Goal: Task Accomplishment & Management: Use online tool/utility

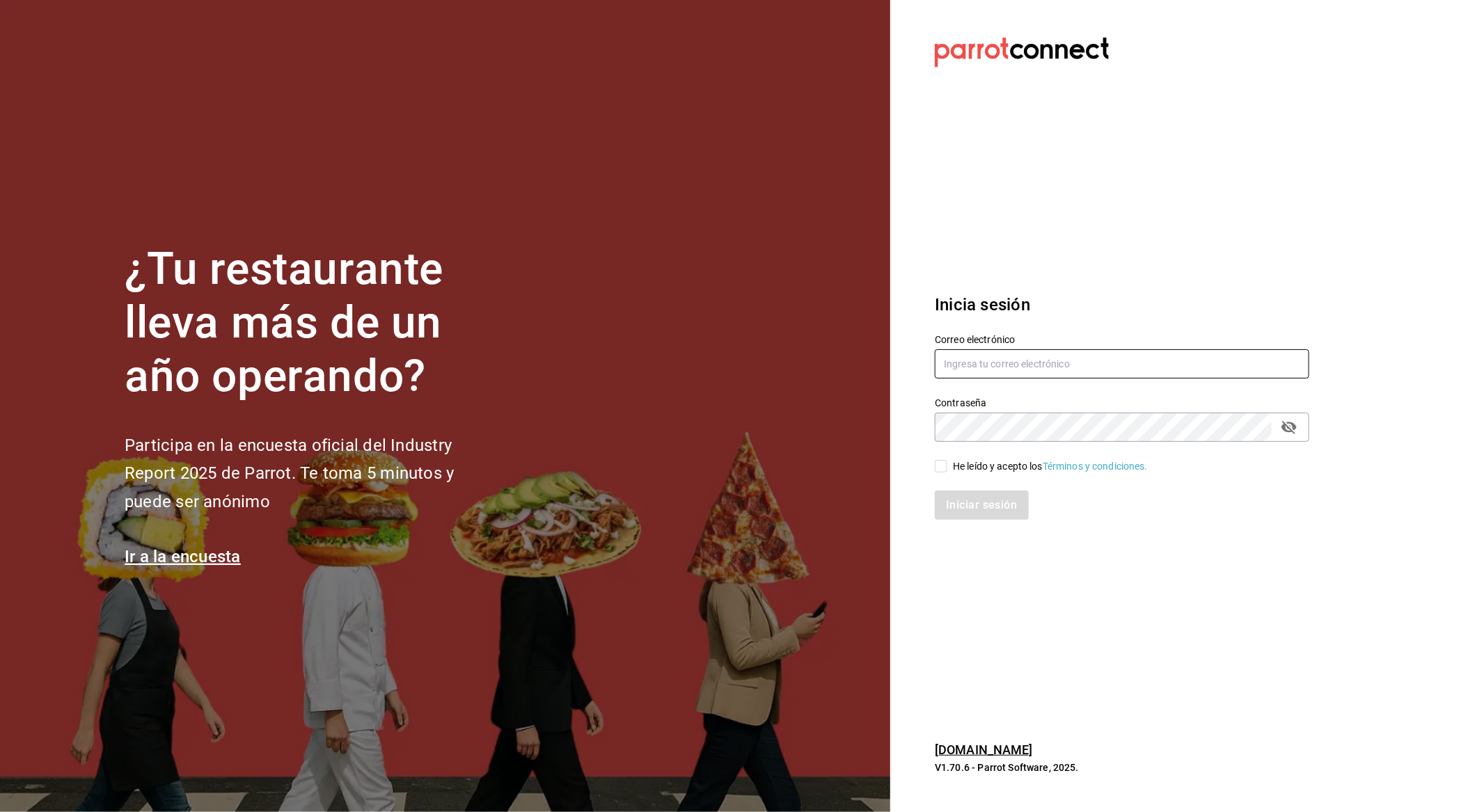
click at [1187, 365] on input "text" at bounding box center [1121, 364] width 375 height 30
type input "daniel@grupomidam.com"
click at [945, 471] on input "He leído y acepto los Términos y condiciones." at bounding box center [941, 466] width 12 height 12
checkbox input "true"
click at [957, 501] on button "Iniciar sesión" at bounding box center [982, 505] width 95 height 30
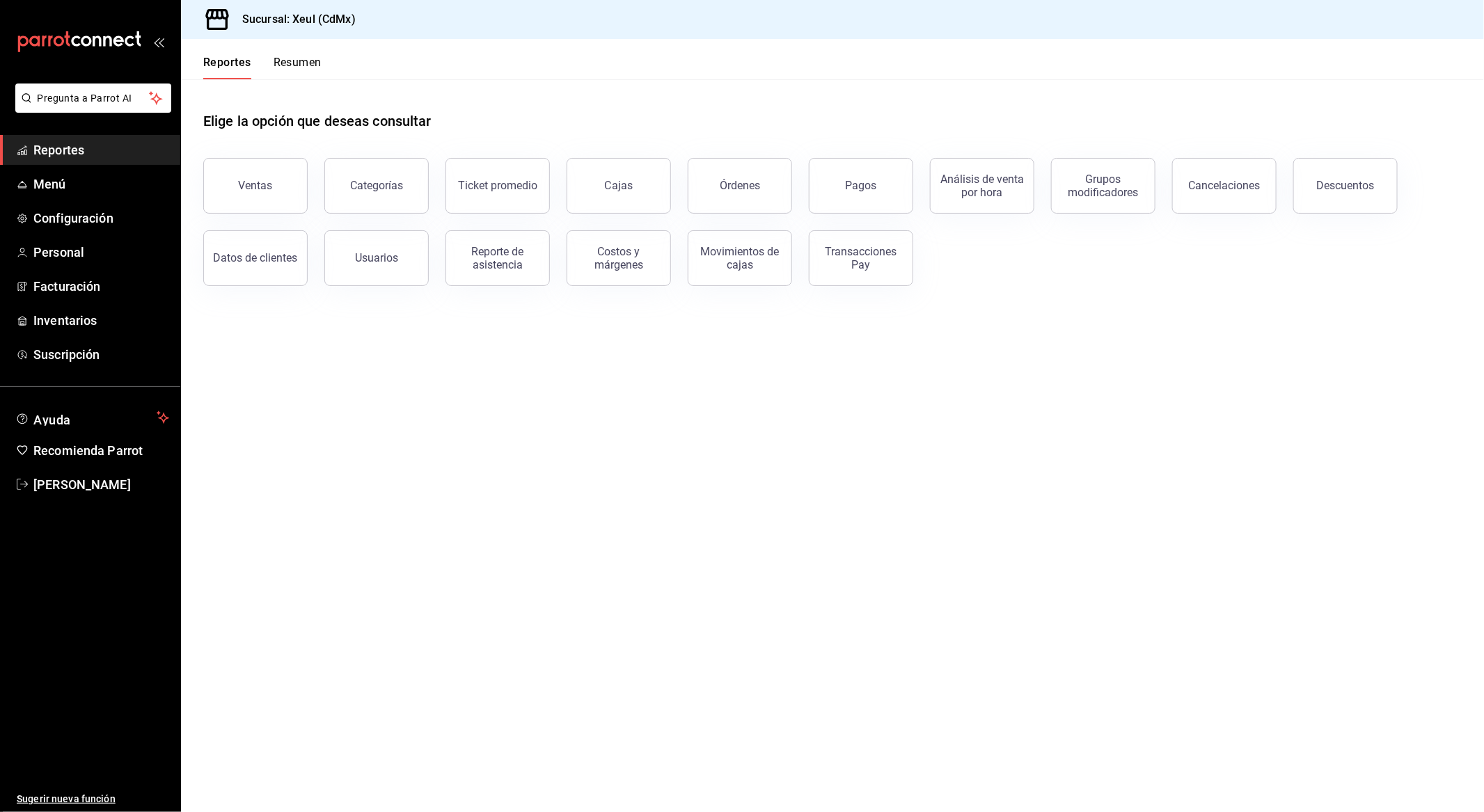
click at [306, 54] on div "Reportes Resumen" at bounding box center [251, 59] width 141 height 40
click at [304, 56] on button "Resumen" at bounding box center [297, 68] width 48 height 23
